Goal: Feedback & Contribution: Leave review/rating

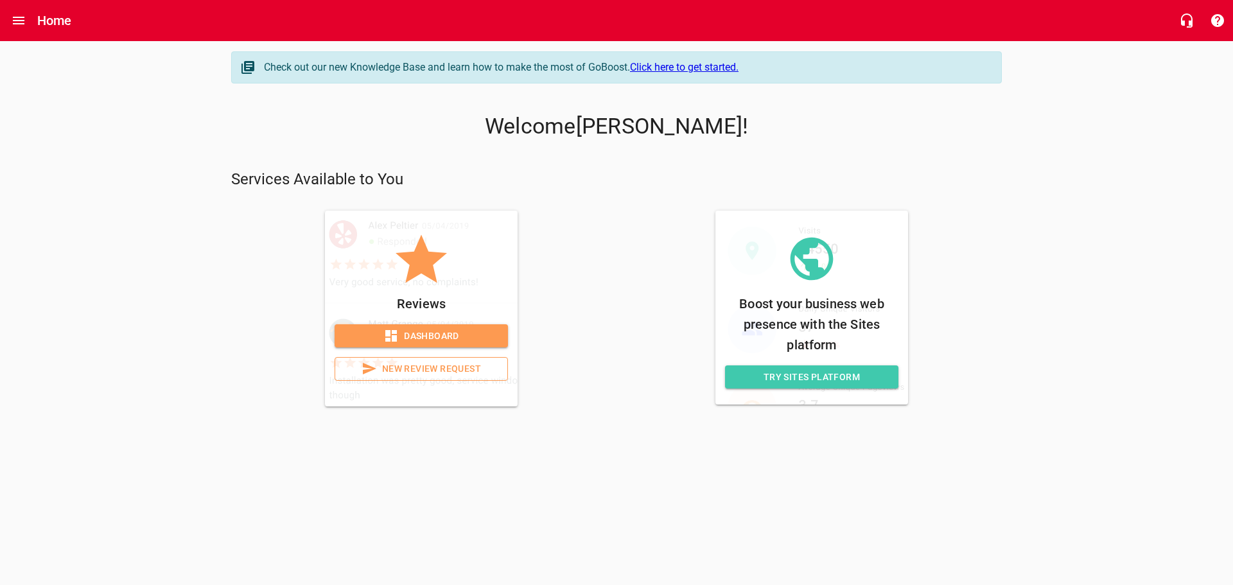
click at [471, 374] on span "New Review Request" at bounding box center [420, 369] width 151 height 16
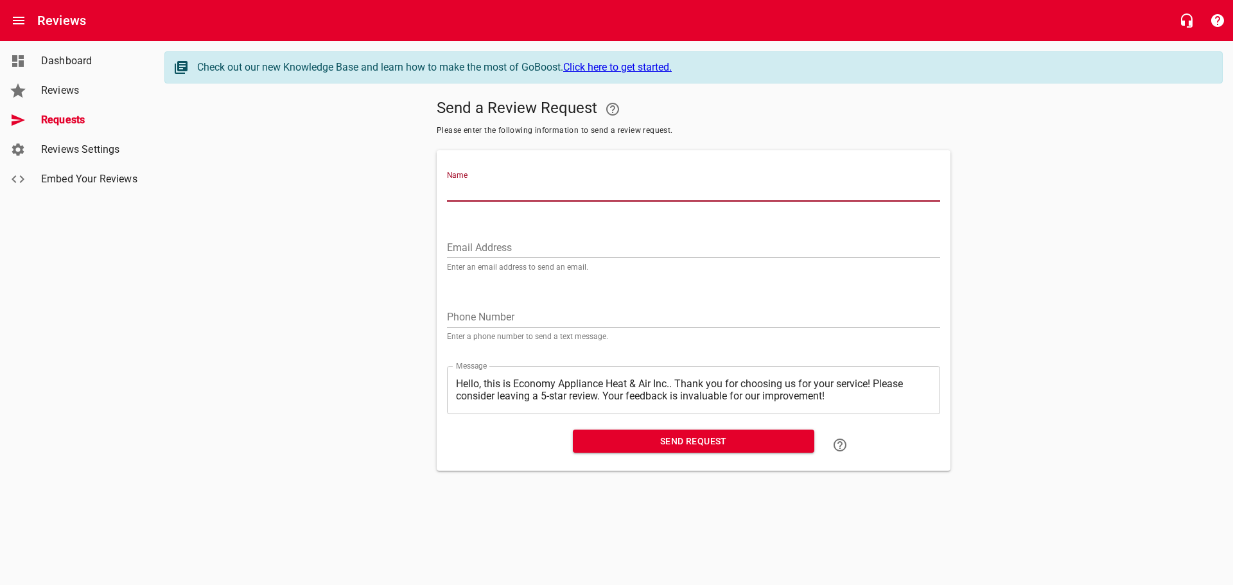
click at [529, 182] on input "Name" at bounding box center [693, 191] width 493 height 21
paste input "[PERSON_NAME]"
type input "[PERSON_NAME]"
click at [567, 243] on input "Email Address" at bounding box center [693, 248] width 493 height 21
paste input "[EMAIL_ADDRESS][DOMAIN_NAME]"
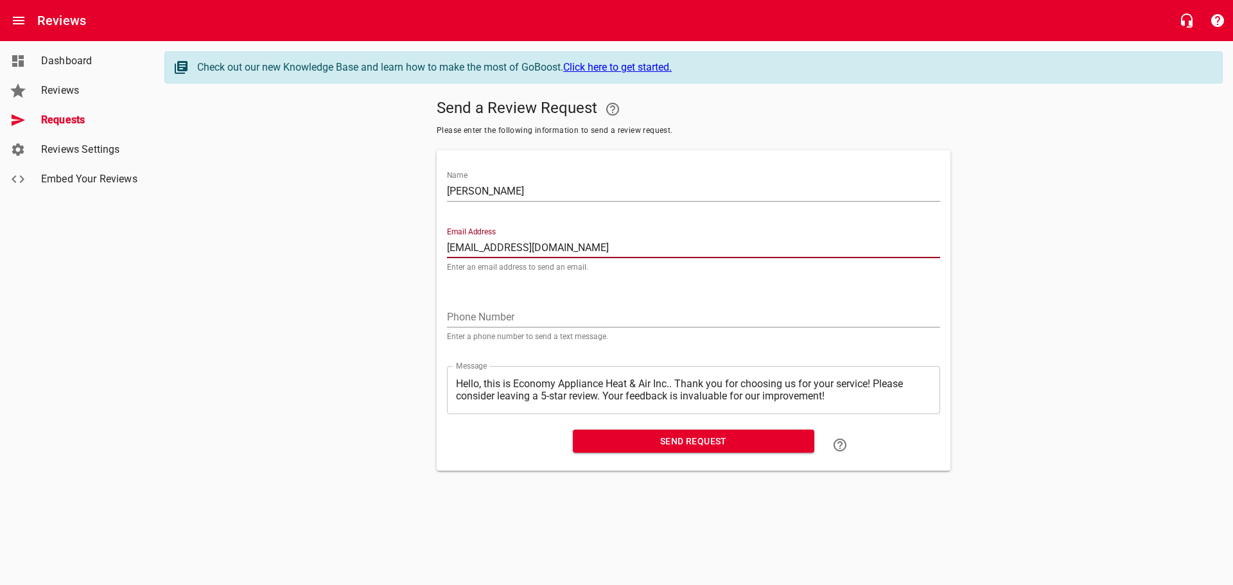
type input "[EMAIL_ADDRESS][DOMAIN_NAME]"
click at [601, 439] on span "Send Request" at bounding box center [693, 441] width 221 height 16
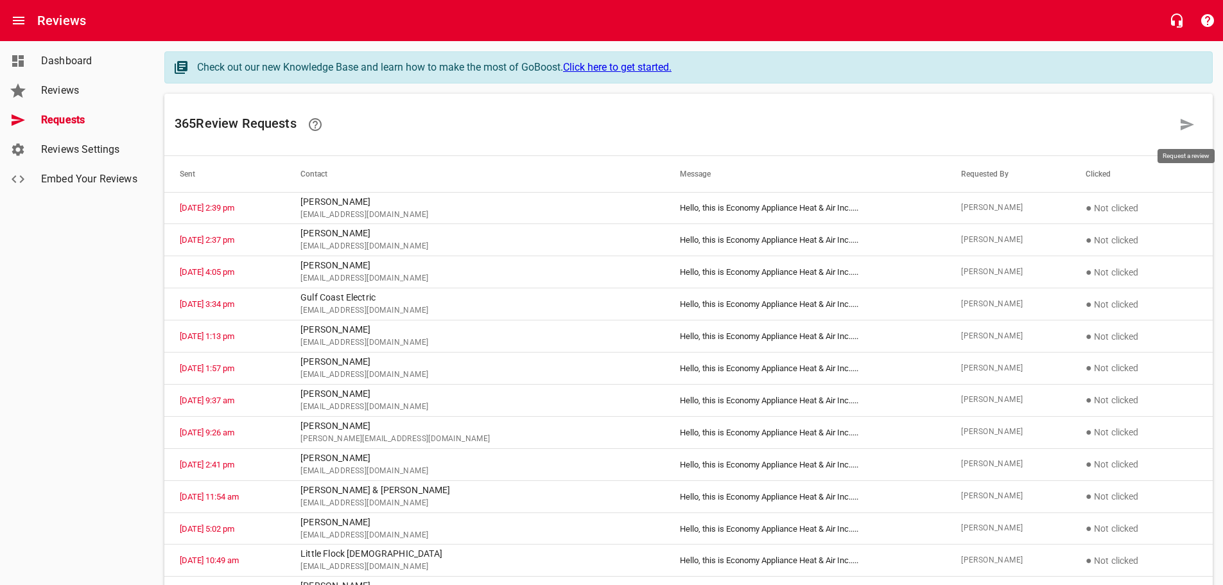
click at [1186, 124] on icon at bounding box center [1187, 125] width 13 height 12
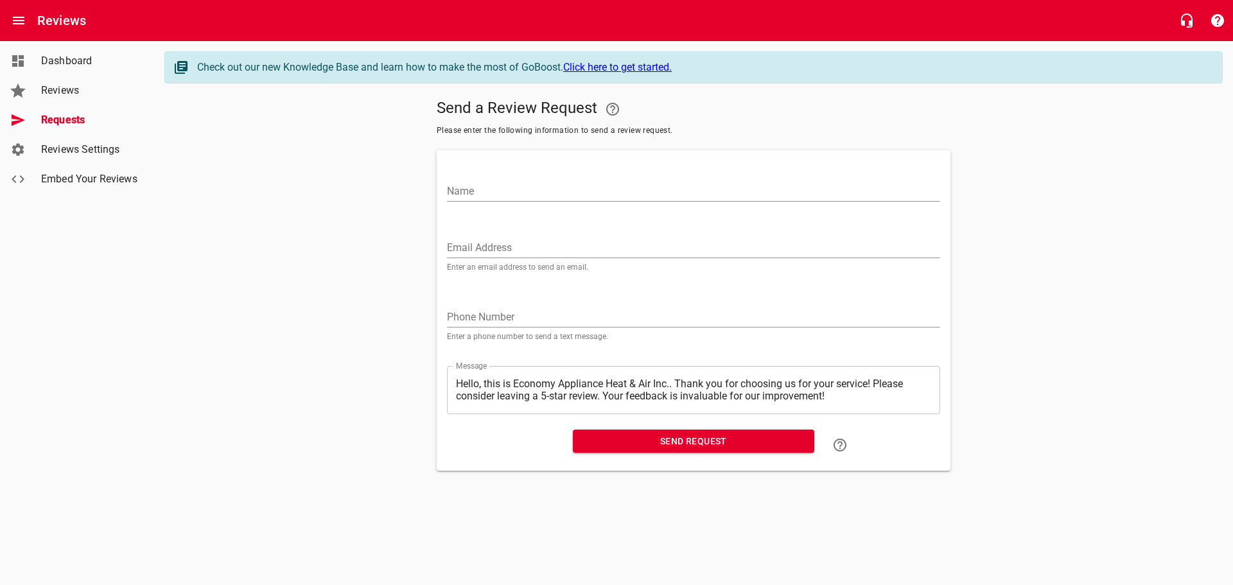
click at [530, 181] on input "Name" at bounding box center [693, 191] width 493 height 21
paste input "**If paying by check please do not include the 3% CC fee**"
click at [533, 192] on input "**If paying by check please do not include the 3% CC fee**" at bounding box center [693, 191] width 493 height 21
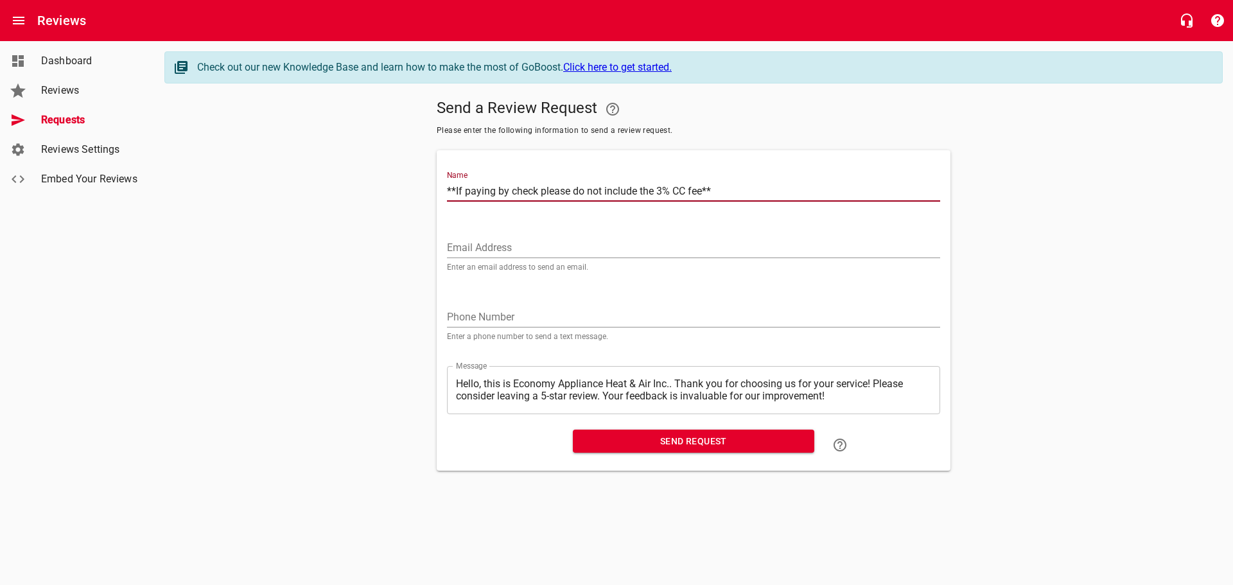
paste input "[PERSON_NAME]"
type input "[PERSON_NAME]"
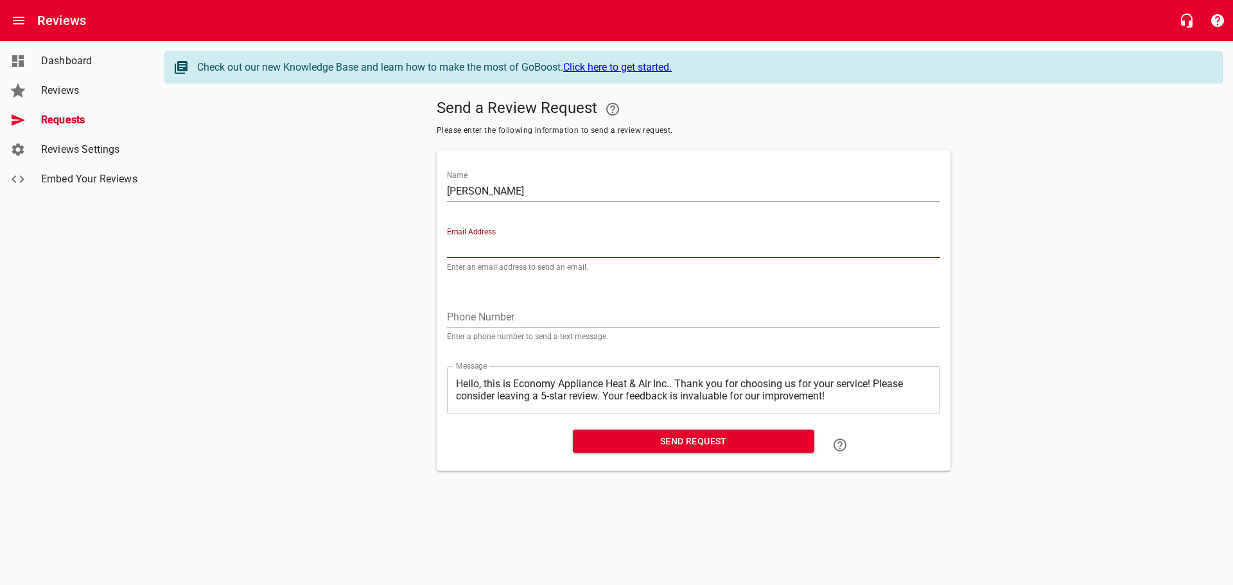
click at [564, 247] on input "Email Address" at bounding box center [693, 248] width 493 height 21
paste input "[PERSON_NAME][EMAIL_ADDRESS][DOMAIN_NAME]"
type input "[PERSON_NAME][EMAIL_ADDRESS][DOMAIN_NAME]"
click at [636, 437] on span "Send Request" at bounding box center [693, 441] width 221 height 16
